Goal: Task Accomplishment & Management: Manage account settings

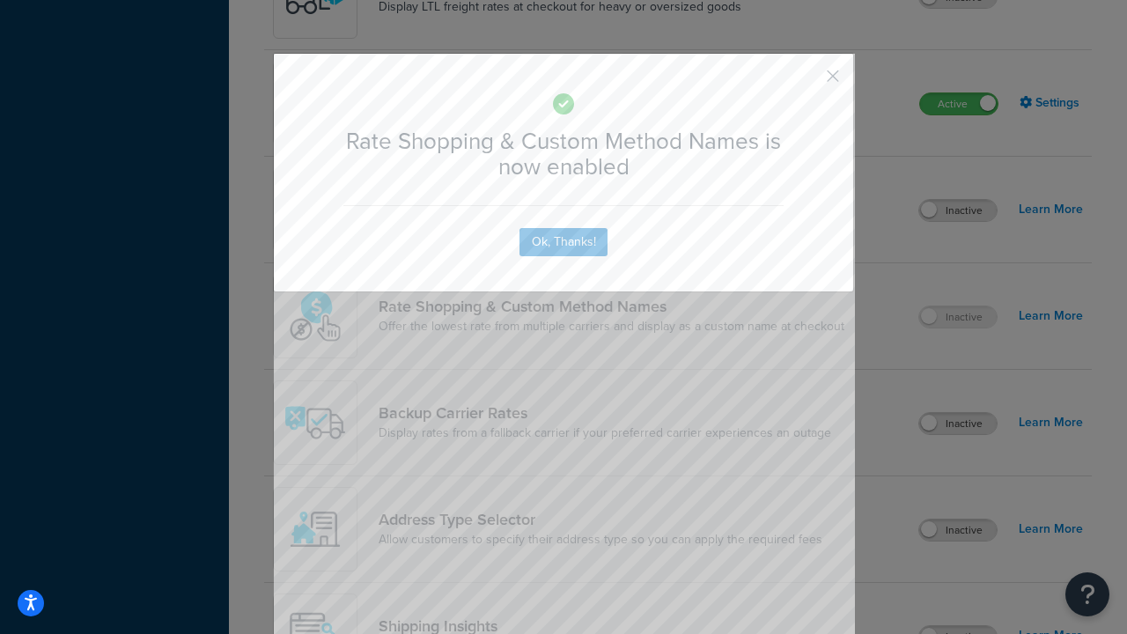
click at [807, 80] on button "button" at bounding box center [807, 82] width 4 height 4
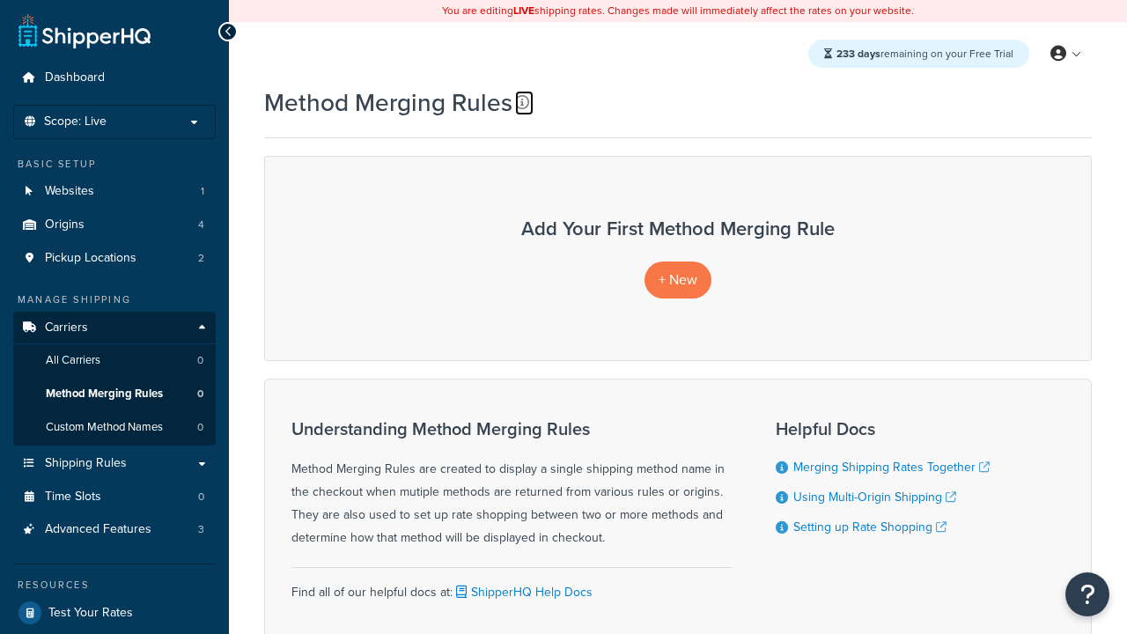
click at [522, 102] on icon at bounding box center [522, 102] width 14 height 14
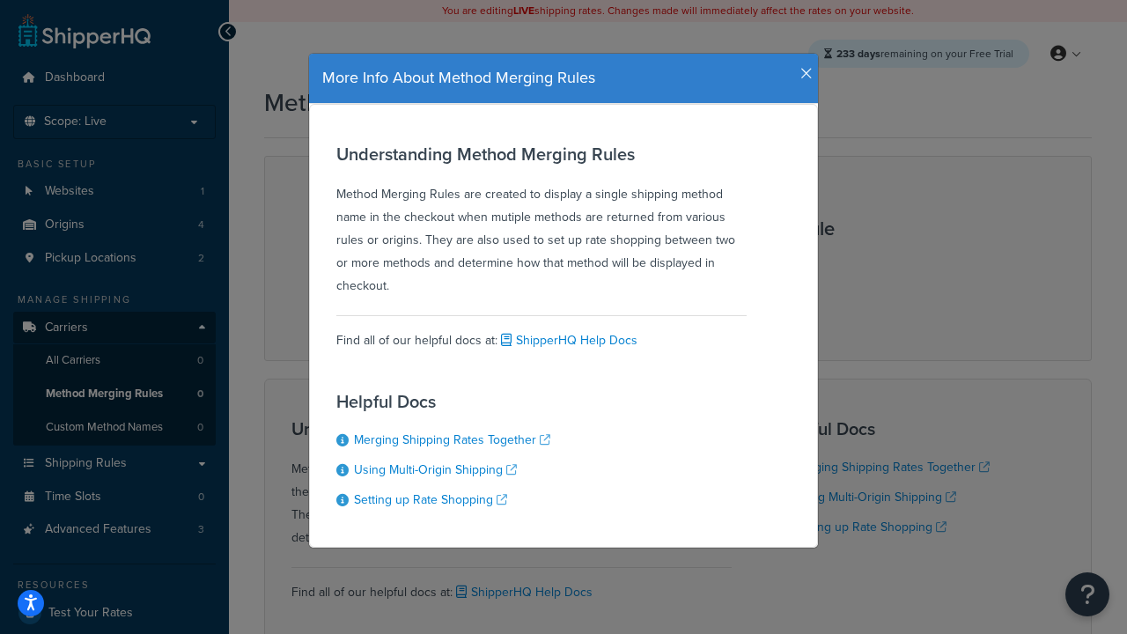
click at [802, 67] on icon "button" at bounding box center [806, 74] width 12 height 16
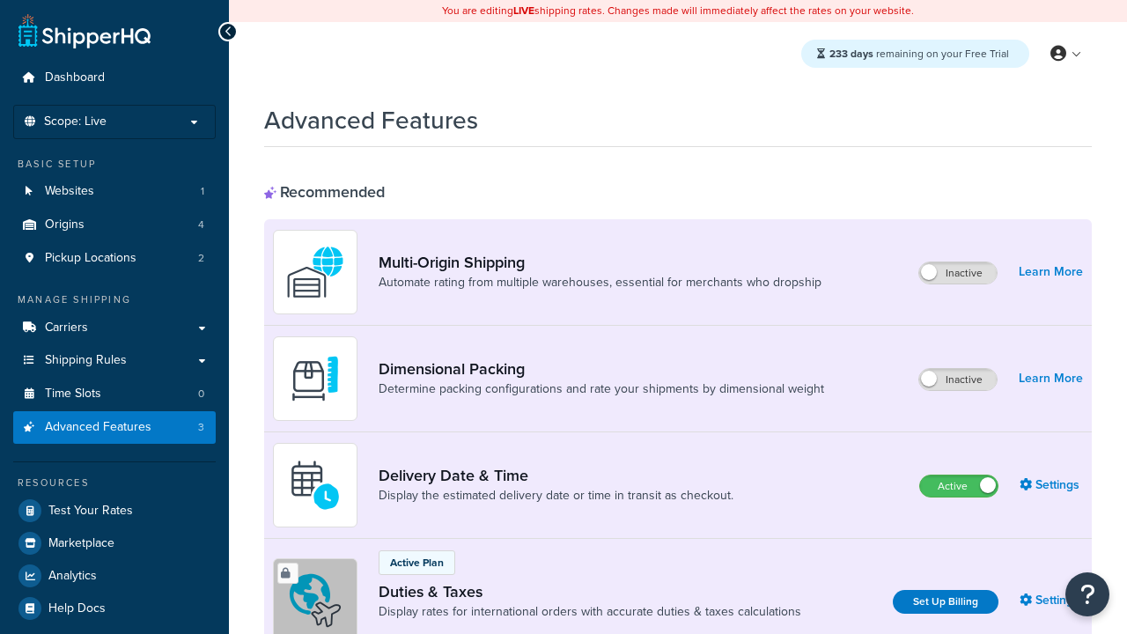
scroll to position [784, 0]
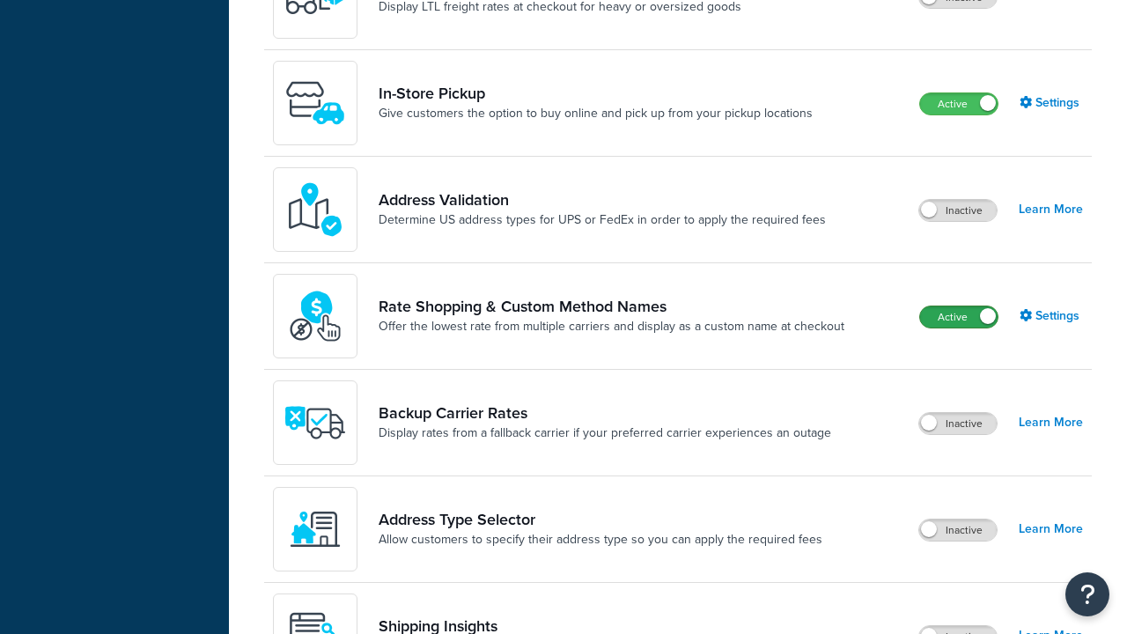
click at [959, 317] on label "Active" at bounding box center [958, 316] width 77 height 21
